Goal: Navigation & Orientation: Find specific page/section

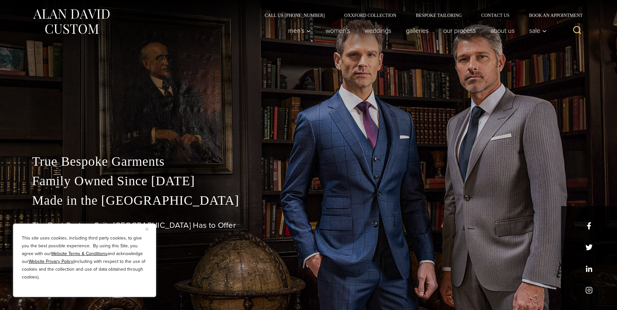
click at [147, 230] on img "Close" at bounding box center [146, 229] width 3 height 3
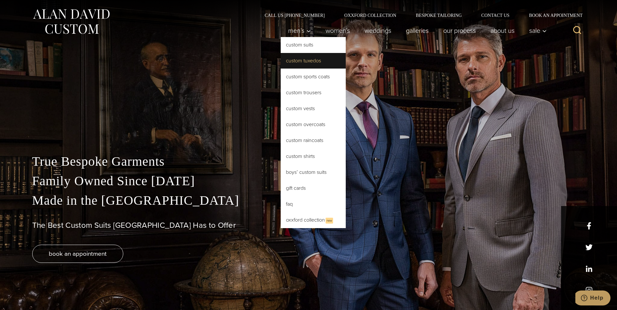
click at [315, 63] on link "Custom Tuxedos" at bounding box center [313, 61] width 65 height 16
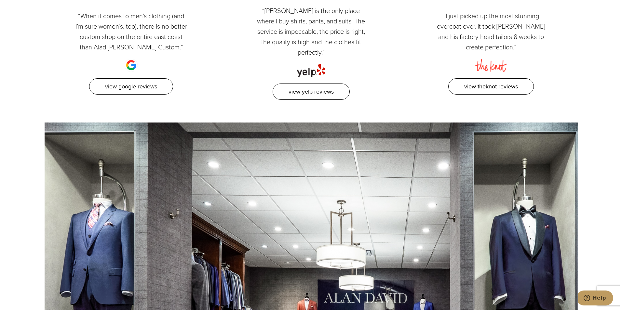
scroll to position [4035, 0]
